Goal: Find specific page/section: Find specific page/section

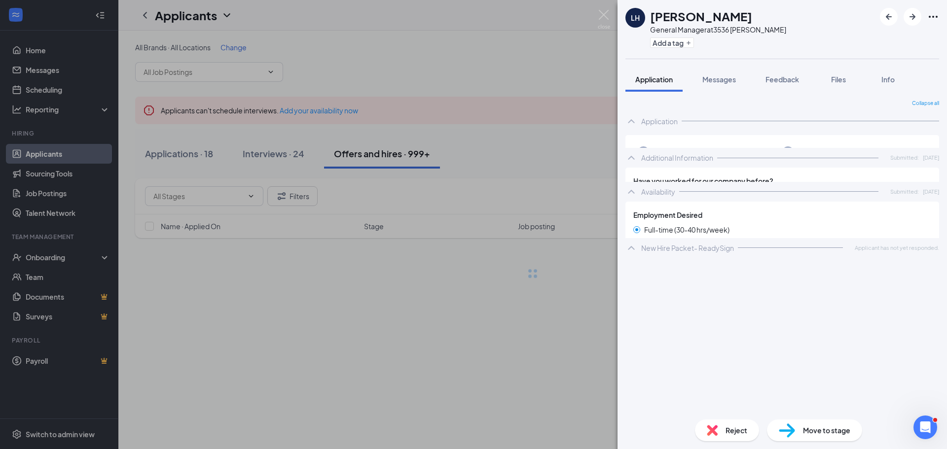
click at [505, 120] on div "LH [PERSON_NAME] General Manager at 3536 [PERSON_NAME] Add a tag Application Me…" at bounding box center [473, 224] width 947 height 449
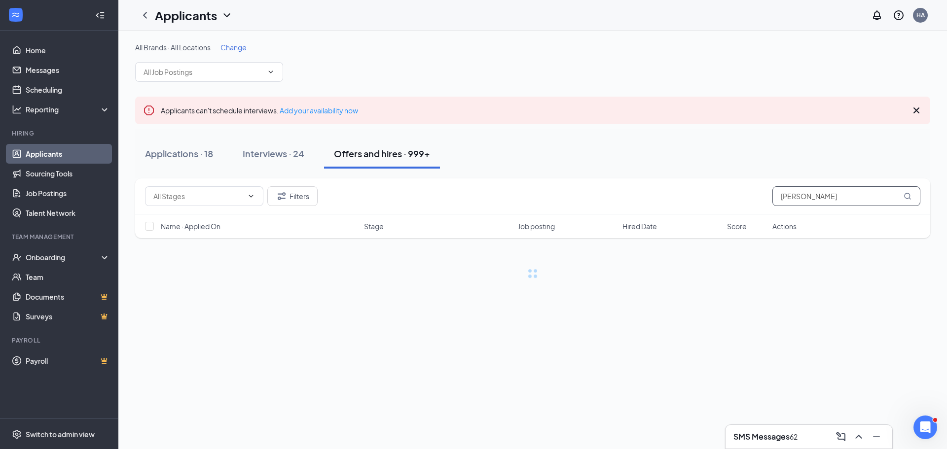
drag, startPoint x: 809, startPoint y: 199, endPoint x: 204, endPoint y: 178, distance: 605.3
click at [280, 196] on div "Filters [PERSON_NAME]" at bounding box center [533, 197] width 776 height 20
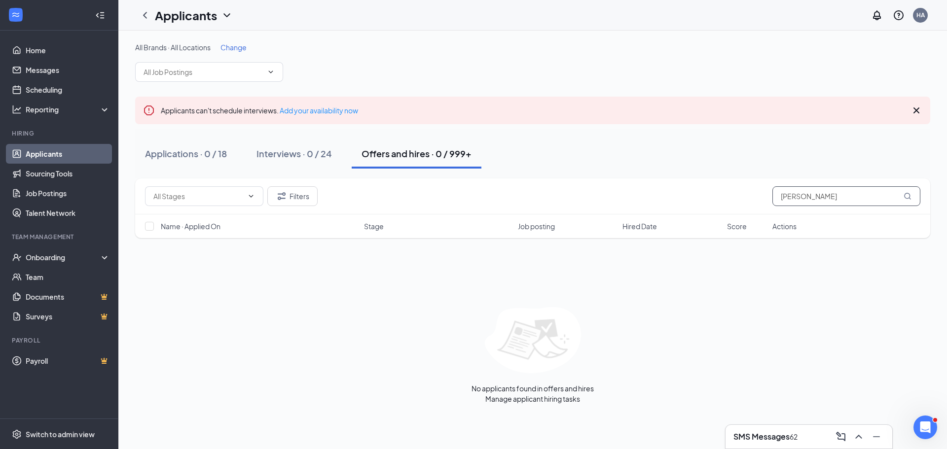
drag, startPoint x: 847, startPoint y: 198, endPoint x: 804, endPoint y: 198, distance: 42.9
click at [804, 198] on input "[PERSON_NAME]" at bounding box center [847, 197] width 148 height 20
click at [785, 195] on input "Diggs" at bounding box center [847, 197] width 148 height 20
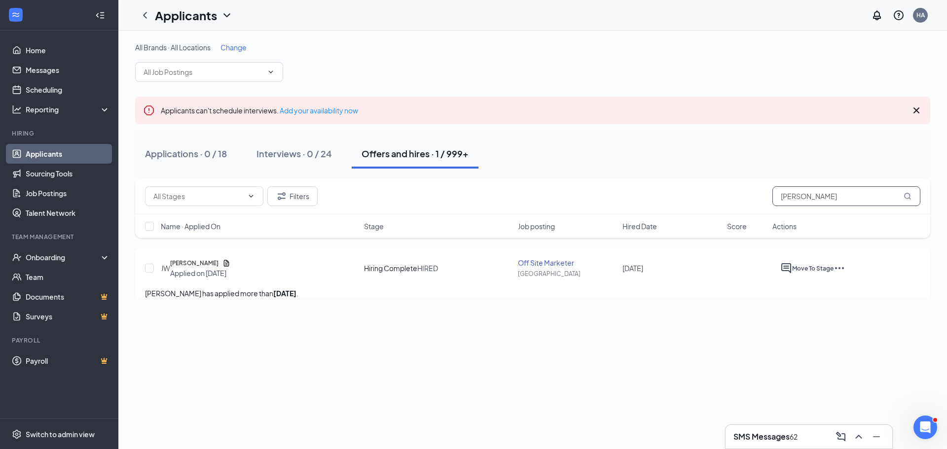
type input "[PERSON_NAME]"
